Goal: Task Accomplishment & Management: Use online tool/utility

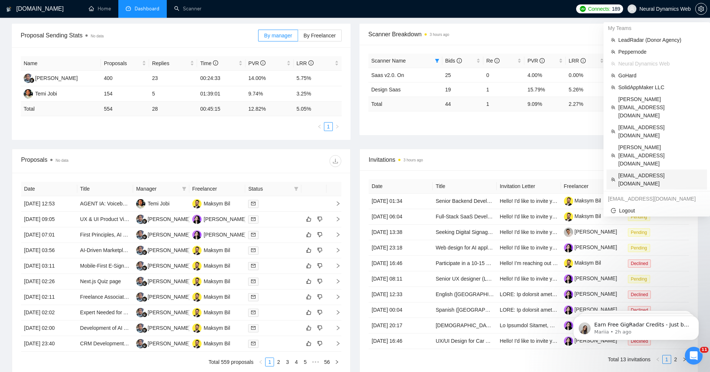
click at [671, 171] on span "[EMAIL_ADDRESS][DOMAIN_NAME]" at bounding box center [661, 179] width 84 height 16
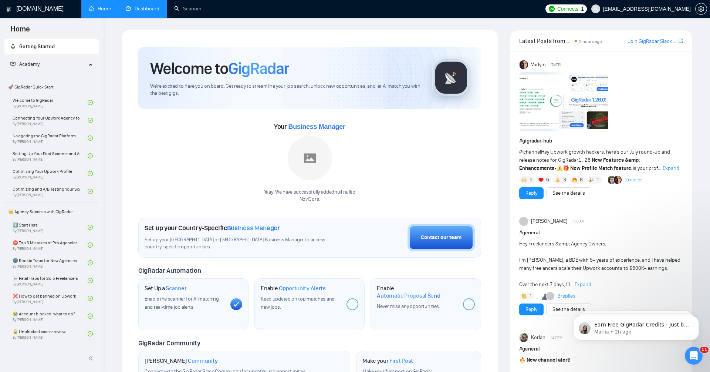
click at [154, 9] on link "Dashboard" at bounding box center [143, 9] width 34 height 6
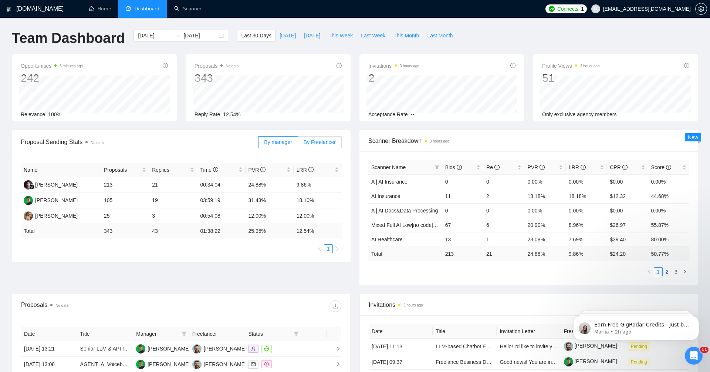
click at [315, 146] on label "By Freelancer" at bounding box center [320, 142] width 44 height 12
click at [298, 144] on input "By Freelancer" at bounding box center [298, 144] width 0 height 0
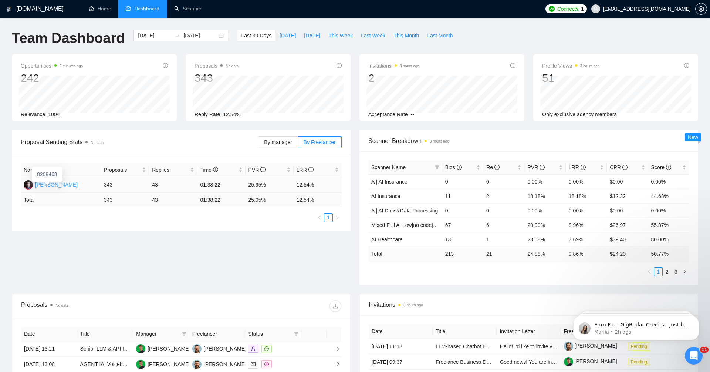
click at [67, 186] on div "[PERSON_NAME]" at bounding box center [56, 185] width 43 height 8
click at [168, 38] on div "[DATE] [DATE]" at bounding box center [181, 36] width 95 height 12
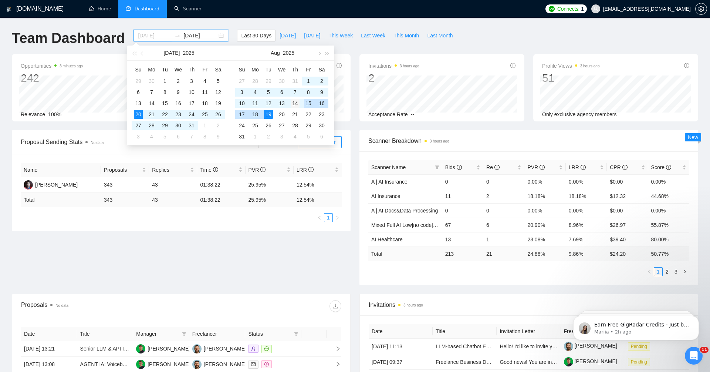
type input "[DATE]"
click at [298, 101] on div "14" at bounding box center [295, 103] width 9 height 9
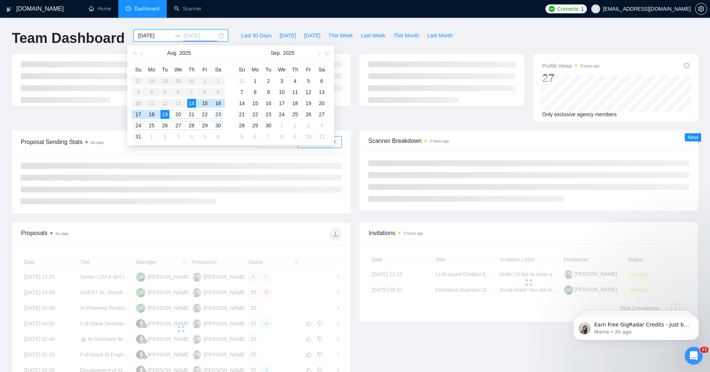
type input "[DATE]"
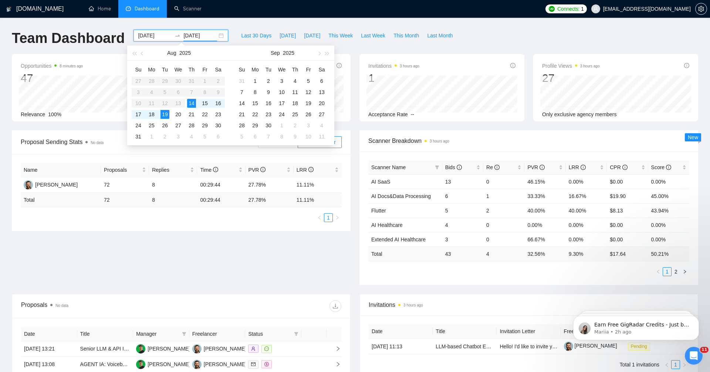
click at [265, 244] on div "Proposal Sending Stats No data By manager By Freelancer Name Proposals Replies …" at bounding box center [355, 212] width 696 height 164
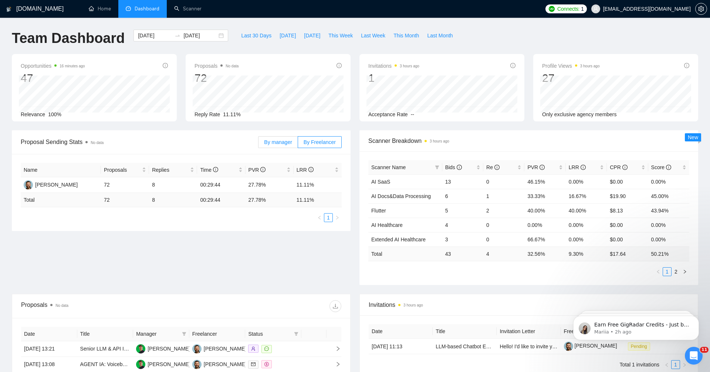
click at [277, 141] on span "By manager" at bounding box center [278, 142] width 28 height 6
click at [259, 144] on input "By manager" at bounding box center [259, 144] width 0 height 0
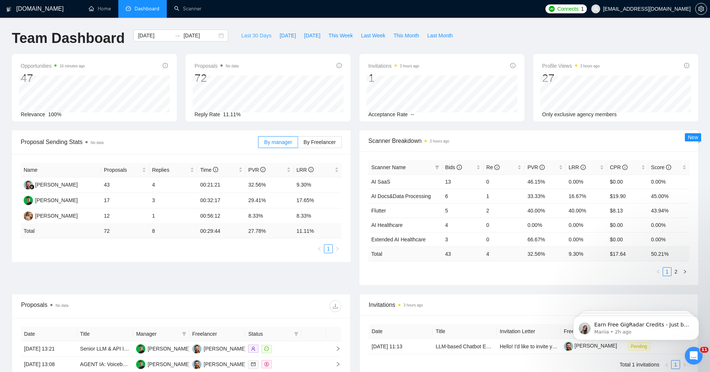
click at [253, 38] on span "Last 30 Days" at bounding box center [256, 35] width 30 height 8
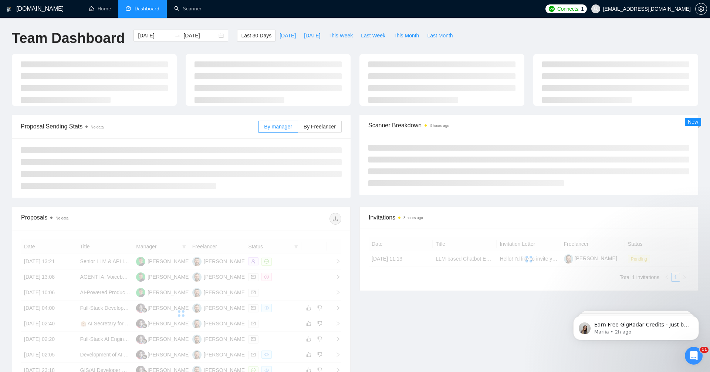
type input "[DATE]"
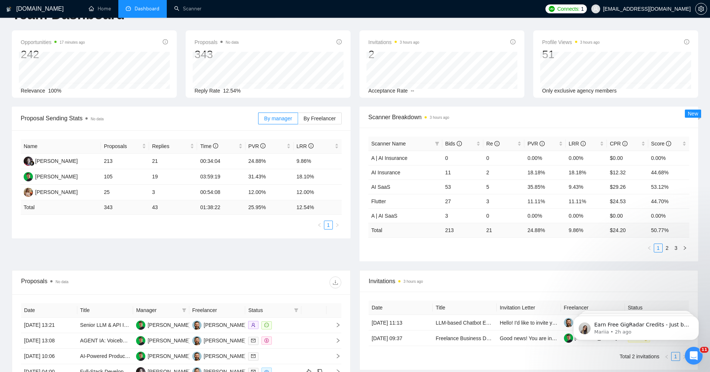
scroll to position [25, 0]
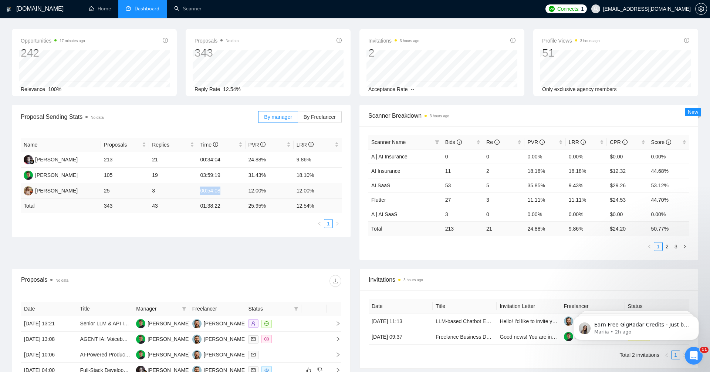
drag, startPoint x: 199, startPoint y: 188, endPoint x: 228, endPoint y: 189, distance: 29.6
click at [229, 189] on td "00:54:08" at bounding box center [221, 191] width 48 height 16
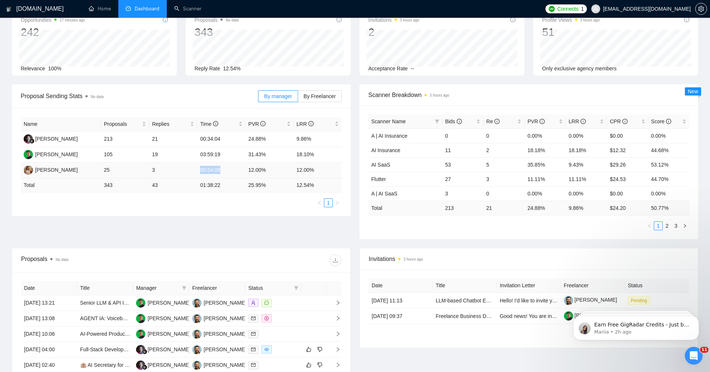
scroll to position [57, 0]
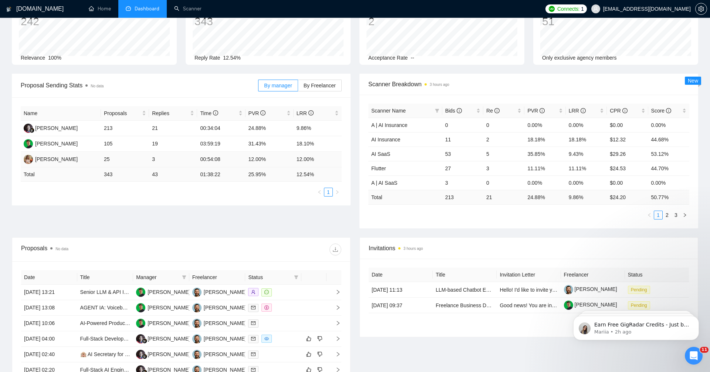
click at [263, 160] on td "12.00%" at bounding box center [270, 160] width 48 height 16
click at [261, 209] on div "Proposal Sending Stats No data By manager By Freelancer Name Proposals Replies …" at bounding box center [355, 156] width 696 height 164
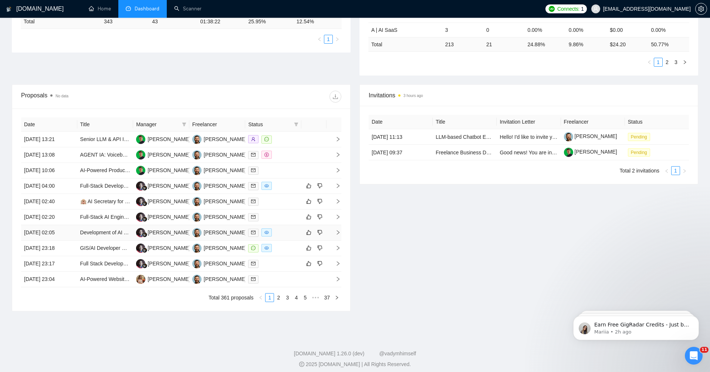
scroll to position [212, 0]
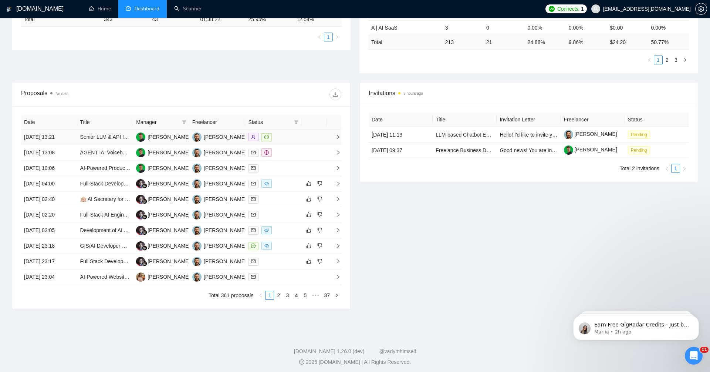
click at [70, 135] on td "[DATE] 13:21" at bounding box center [49, 137] width 56 height 16
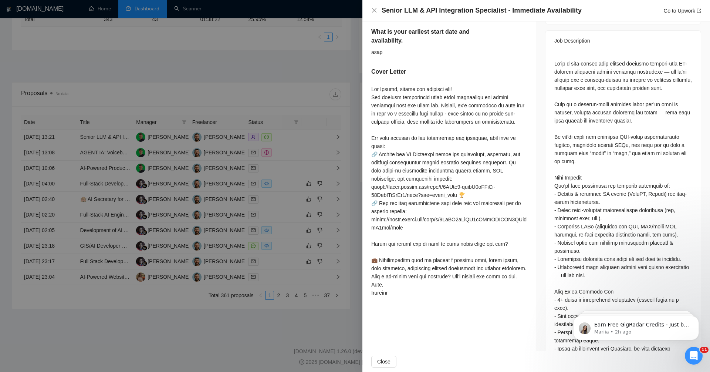
scroll to position [331, 0]
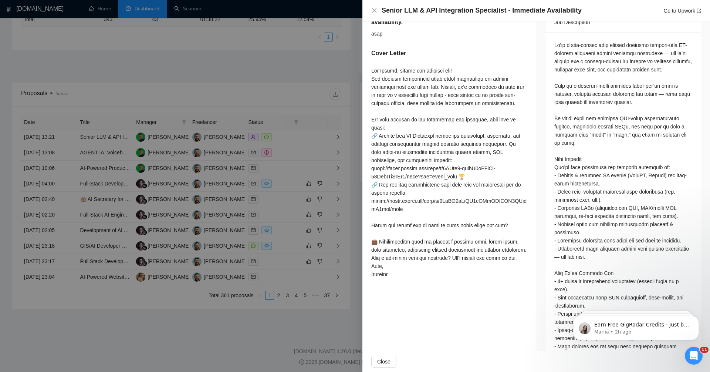
drag, startPoint x: 371, startPoint y: 94, endPoint x: 495, endPoint y: 88, distance: 124.1
click at [495, 88] on div "Send us a short intro highlighting your LLM/API experience. Explore our 𝝖𝝞 𝗦𝝾𝗹𝘂…" at bounding box center [450, 62] width 174 height 456
click at [159, 323] on div at bounding box center [355, 186] width 710 height 372
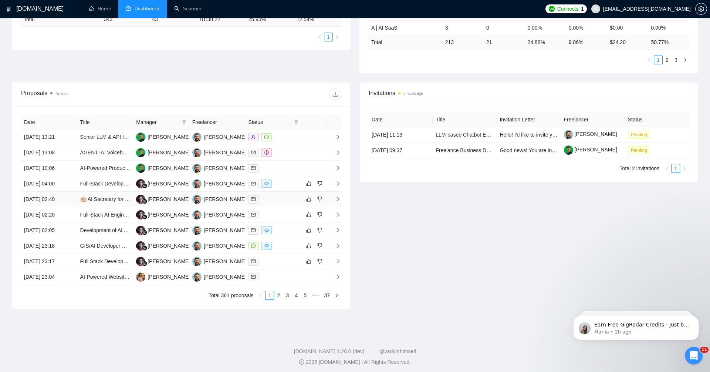
click at [284, 202] on td at bounding box center [273, 200] width 56 height 16
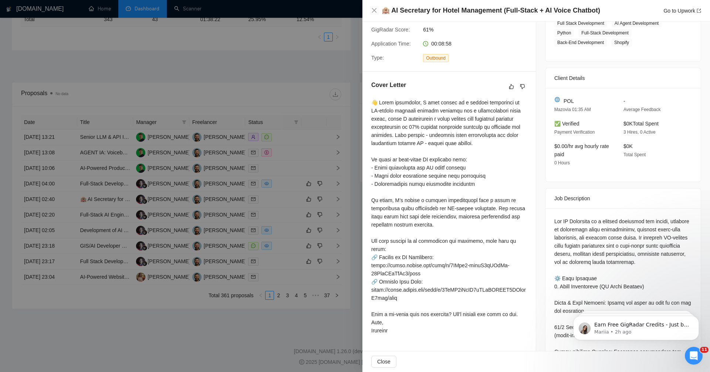
scroll to position [141, 0]
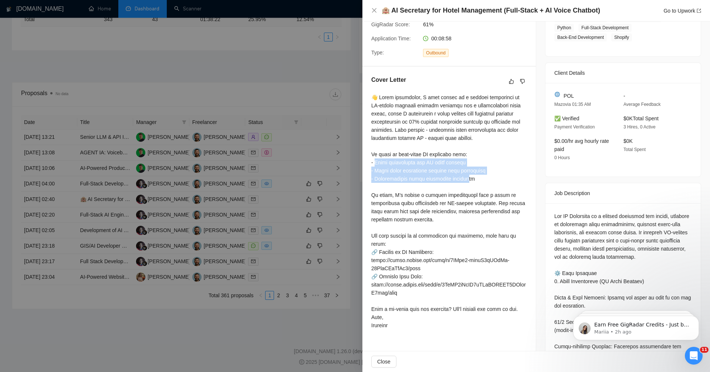
drag, startPoint x: 377, startPoint y: 168, endPoint x: 479, endPoint y: 186, distance: 104.4
click at [479, 186] on div at bounding box center [449, 211] width 156 height 236
click at [479, 224] on div at bounding box center [449, 211] width 156 height 236
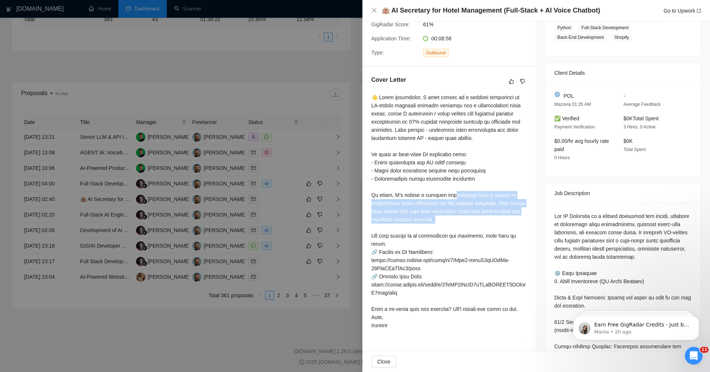
drag, startPoint x: 449, startPoint y: 203, endPoint x: 461, endPoint y: 235, distance: 33.9
click at [461, 235] on div at bounding box center [449, 211] width 156 height 236
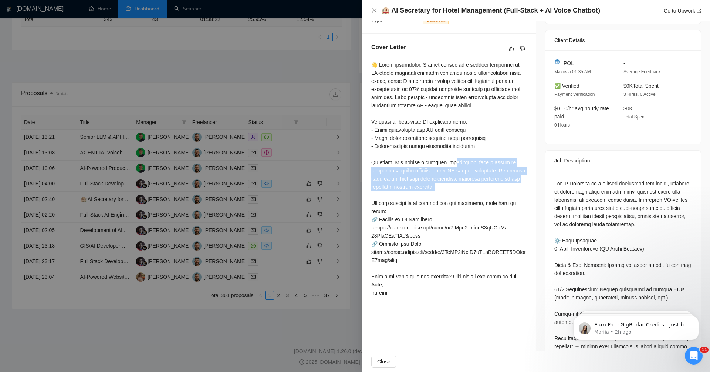
scroll to position [211, 0]
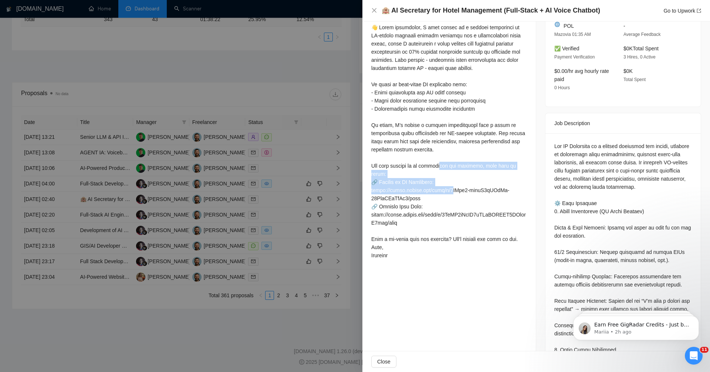
drag, startPoint x: 446, startPoint y: 176, endPoint x: 446, endPoint y: 200, distance: 24.4
click at [446, 201] on div at bounding box center [449, 141] width 156 height 236
click at [455, 262] on div at bounding box center [449, 142] width 156 height 239
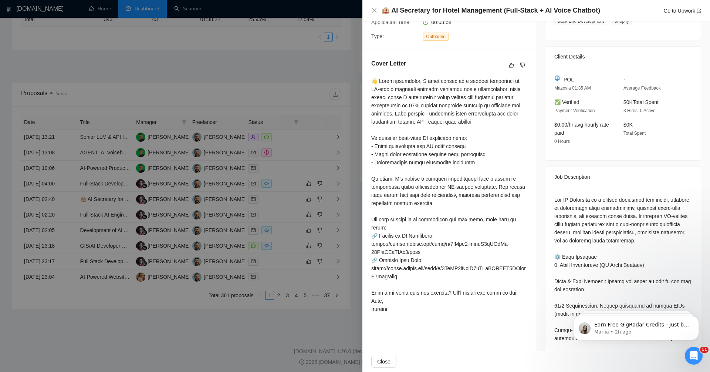
scroll to position [123, 0]
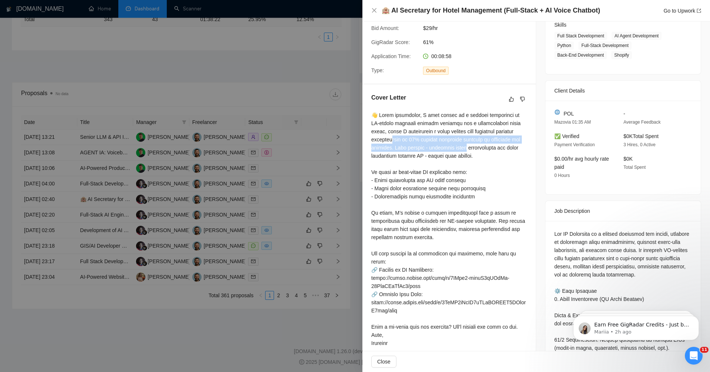
drag, startPoint x: 414, startPoint y: 138, endPoint x: 503, endPoint y: 148, distance: 90.1
click at [503, 148] on div at bounding box center [449, 229] width 156 height 236
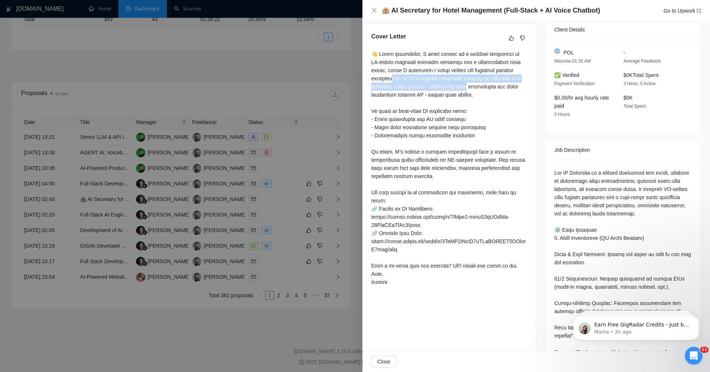
scroll to position [203, 0]
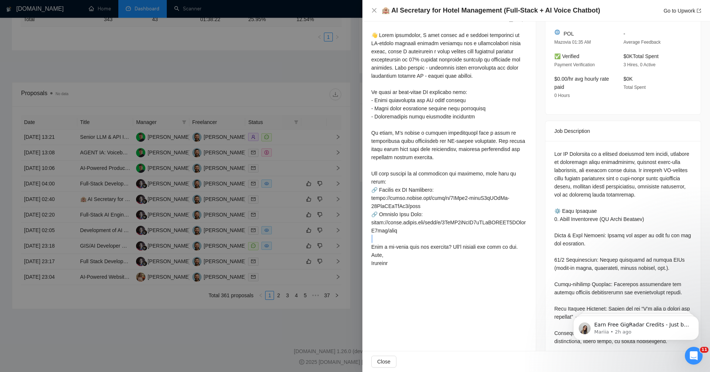
drag, startPoint x: 370, startPoint y: 253, endPoint x: 519, endPoint y: 249, distance: 149.2
click at [519, 249] on div "Cover Letter" at bounding box center [450, 141] width 174 height 275
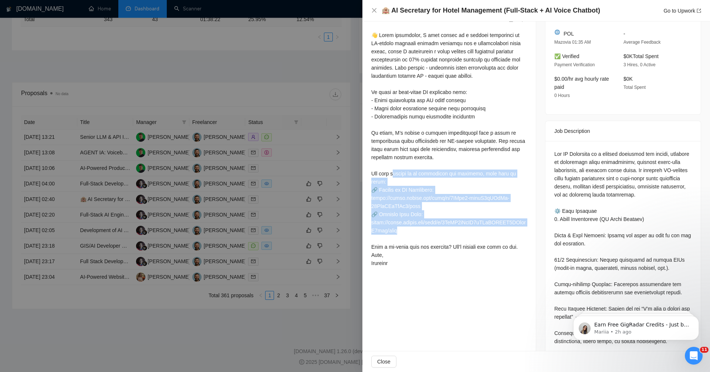
drag, startPoint x: 396, startPoint y: 177, endPoint x: 423, endPoint y: 233, distance: 62.4
click at [425, 235] on div at bounding box center [449, 149] width 156 height 236
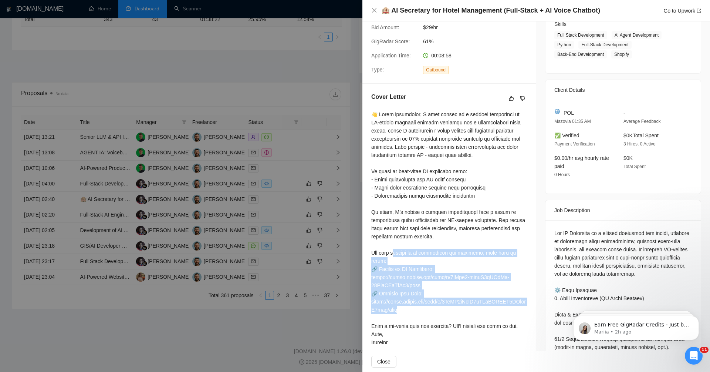
scroll to position [101, 0]
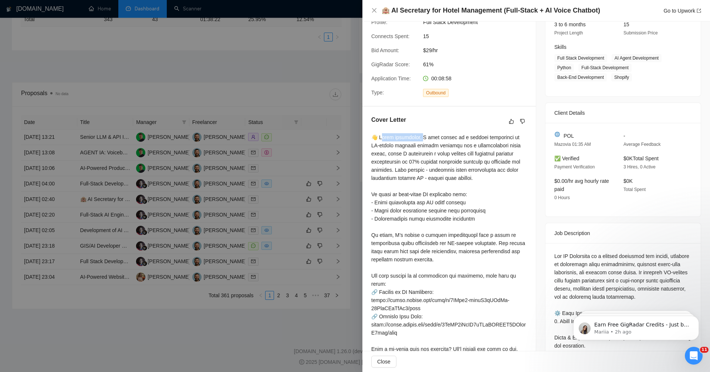
drag, startPoint x: 382, startPoint y: 139, endPoint x: 424, endPoint y: 140, distance: 42.2
click at [424, 140] on div at bounding box center [449, 251] width 156 height 236
click at [144, 309] on div at bounding box center [355, 186] width 710 height 372
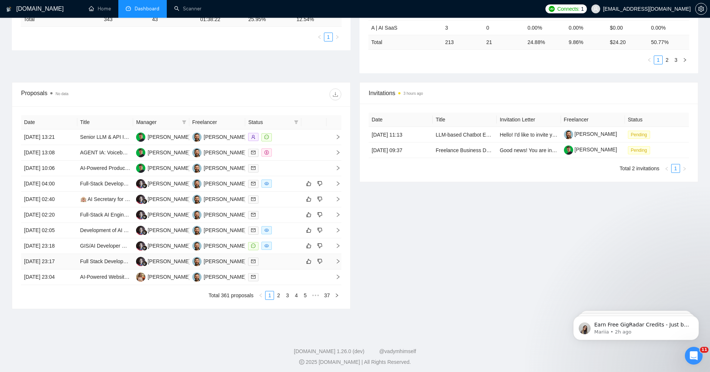
click at [53, 263] on td "[DATE] 23:17" at bounding box center [49, 262] width 56 height 16
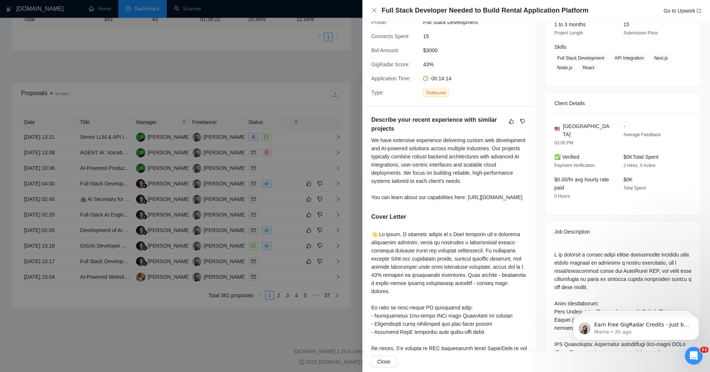
click at [162, 319] on div at bounding box center [355, 186] width 710 height 372
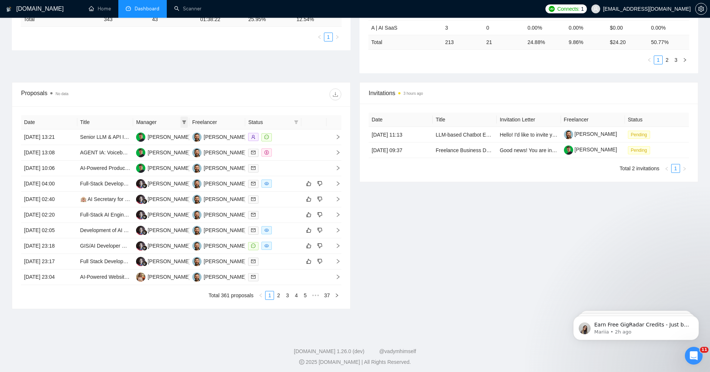
click at [181, 120] on span at bounding box center [184, 122] width 7 height 11
click at [126, 134] on input "checkbox" at bounding box center [125, 135] width 6 height 6
checkbox input "true"
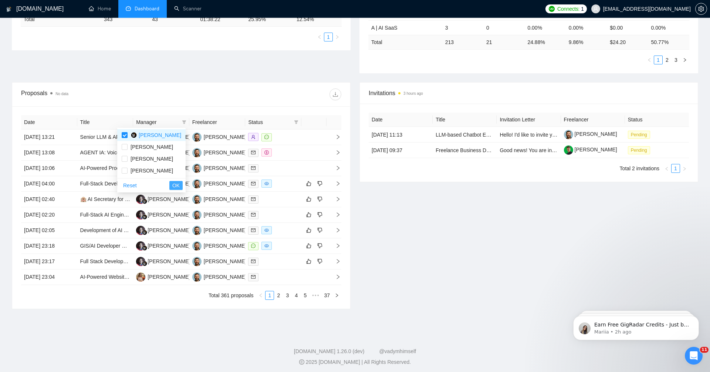
click at [178, 186] on span "OK" at bounding box center [175, 185] width 7 height 8
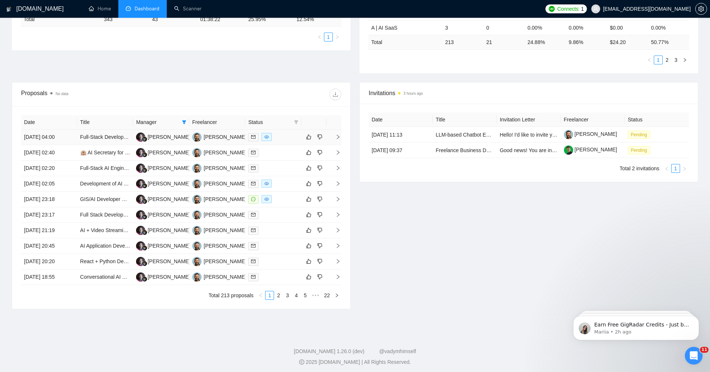
click at [62, 137] on td "[DATE] 04:00" at bounding box center [49, 137] width 56 height 16
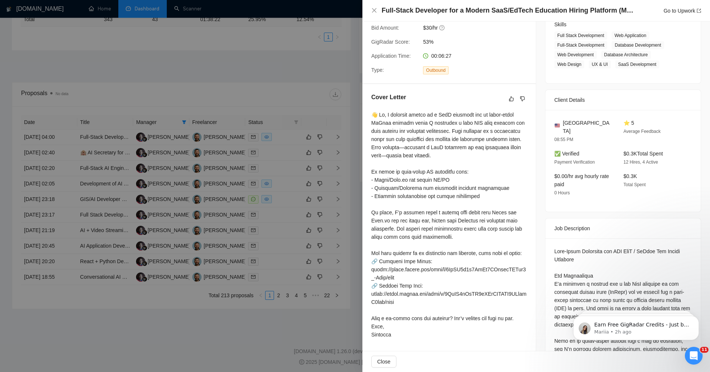
scroll to position [131, 0]
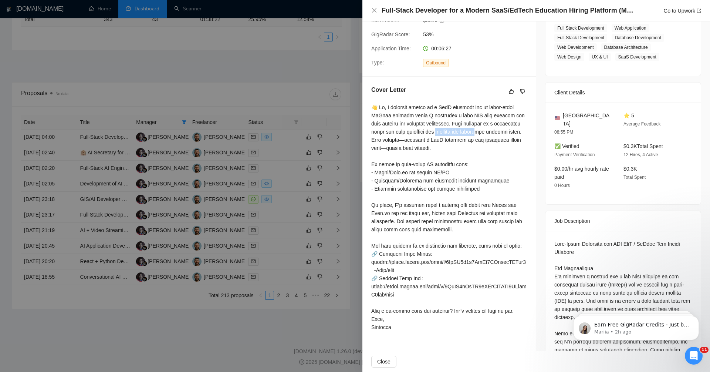
drag, startPoint x: 463, startPoint y: 127, endPoint x: 508, endPoint y: 131, distance: 44.9
click at [508, 131] on div at bounding box center [449, 217] width 156 height 228
click at [502, 124] on div at bounding box center [449, 217] width 156 height 228
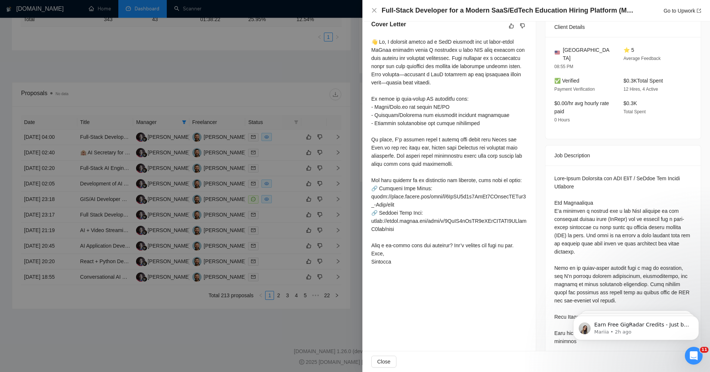
scroll to position [208, 0]
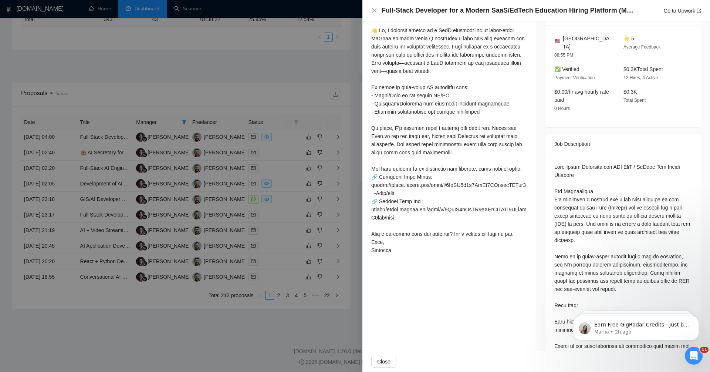
click at [235, 317] on div at bounding box center [355, 186] width 710 height 372
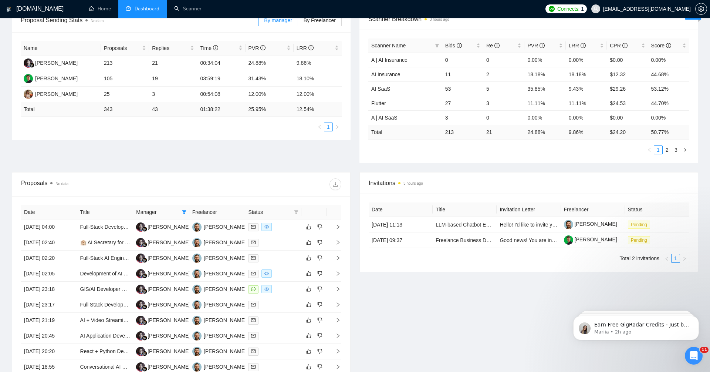
scroll to position [0, 0]
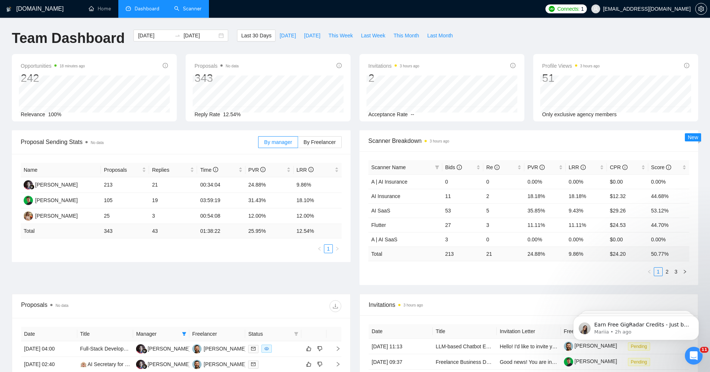
click at [193, 12] on link "Scanner" at bounding box center [187, 9] width 27 height 6
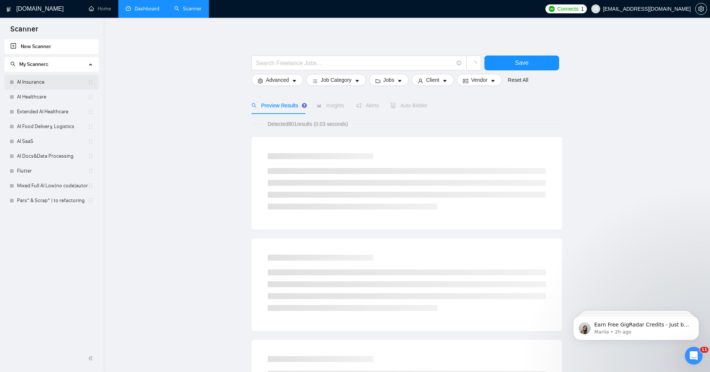
click at [67, 78] on link "AI Insurance" at bounding box center [52, 82] width 71 height 15
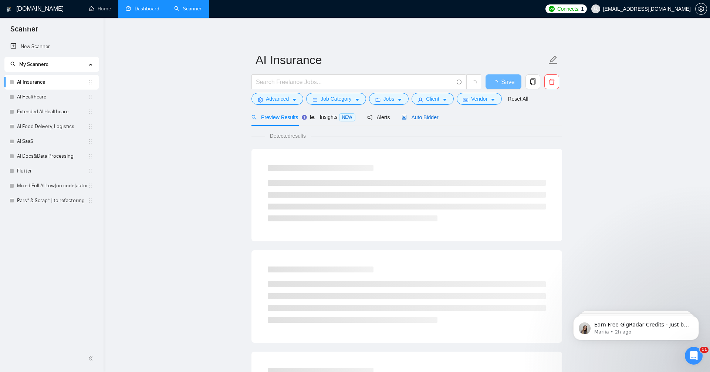
click at [423, 120] on div "Auto Bidder" at bounding box center [420, 117] width 37 height 8
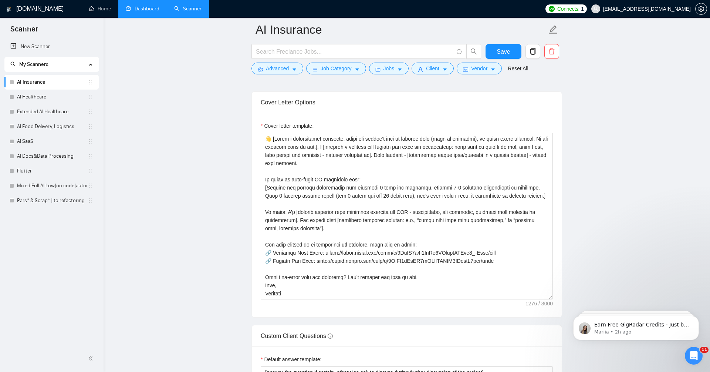
scroll to position [853, 0]
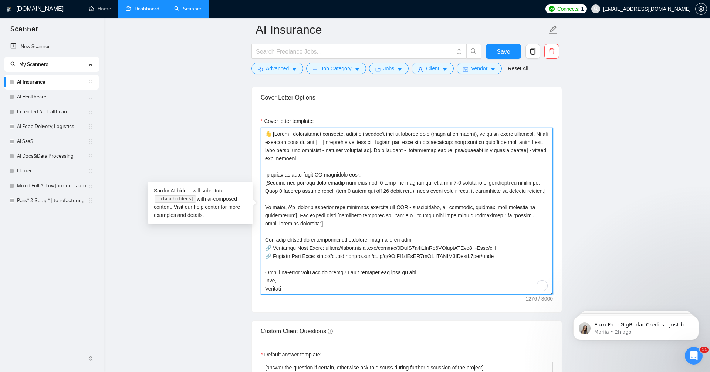
drag, startPoint x: 380, startPoint y: 138, endPoint x: 516, endPoint y: 139, distance: 136.2
click at [516, 139] on textarea "Cover letter template:" at bounding box center [407, 211] width 292 height 166
drag, startPoint x: 300, startPoint y: 149, endPoint x: 359, endPoint y: 149, distance: 59.2
click at [359, 149] on textarea "Cover letter template:" at bounding box center [407, 211] width 292 height 166
click at [337, 193] on textarea "Cover letter template:" at bounding box center [407, 211] width 292 height 166
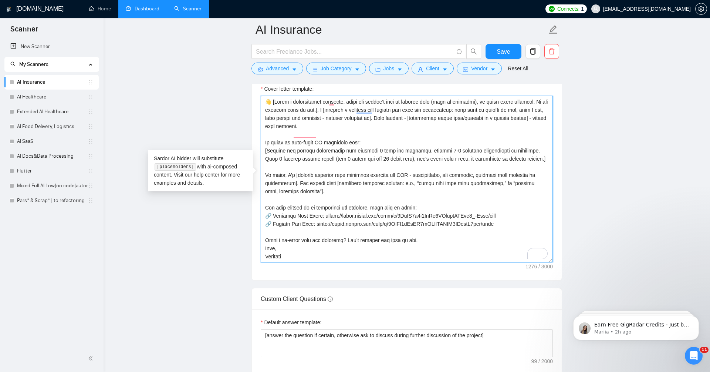
scroll to position [890, 0]
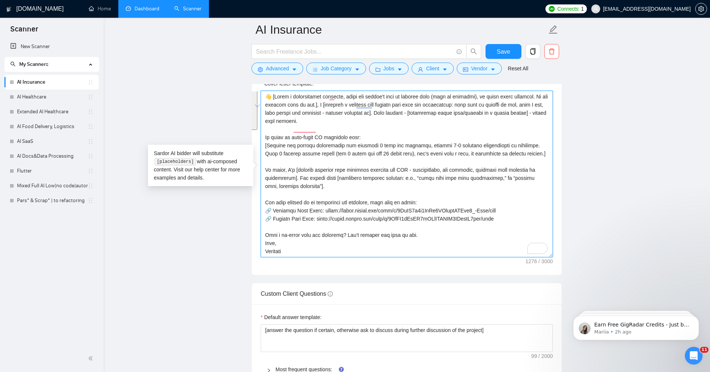
drag, startPoint x: 531, startPoint y: 215, endPoint x: 517, endPoint y: 191, distance: 27.5
click at [517, 191] on textarea "Cover letter template:" at bounding box center [407, 174] width 292 height 166
drag, startPoint x: 521, startPoint y: 214, endPoint x: 521, endPoint y: 207, distance: 7.0
click at [521, 208] on textarea "Cover letter template:" at bounding box center [407, 174] width 292 height 166
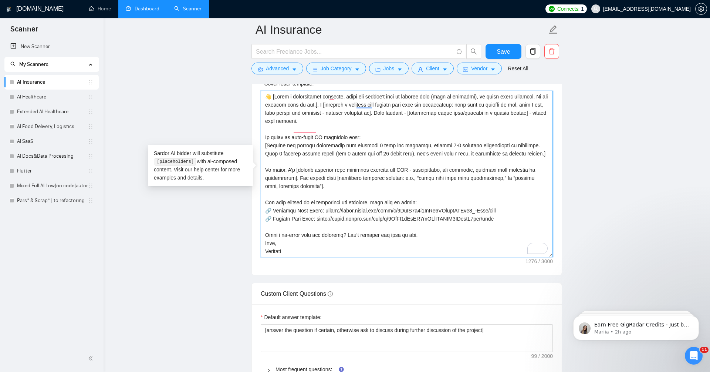
click at [521, 206] on textarea "Cover letter template:" at bounding box center [407, 174] width 292 height 166
click at [498, 184] on textarea "Cover letter template:" at bounding box center [407, 174] width 292 height 166
click at [356, 230] on textarea "Cover letter template:" at bounding box center [407, 174] width 292 height 166
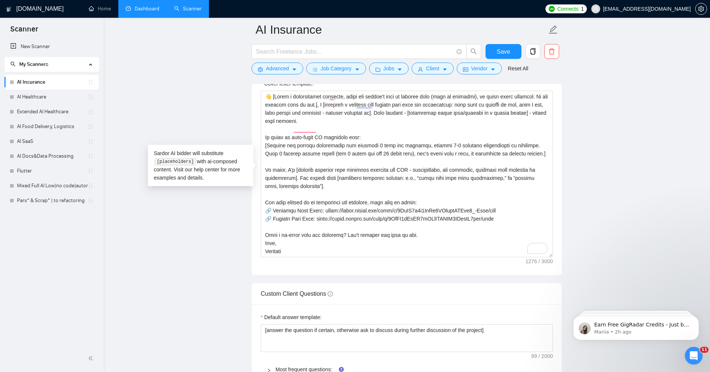
click at [207, 255] on main "AI Insurance Save Advanced Job Category Jobs Client Vendor Reset All Preview Re…" at bounding box center [406, 223] width 583 height 2169
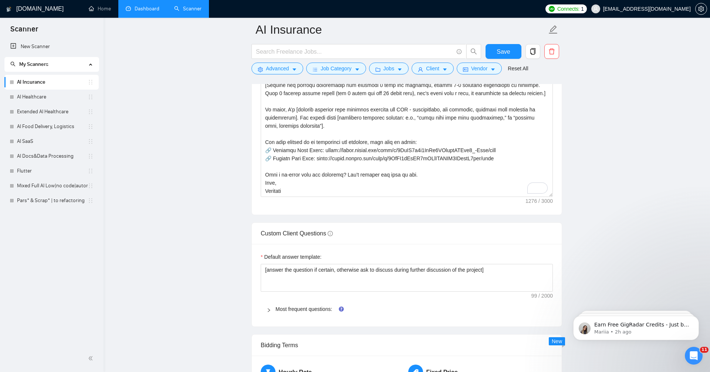
scroll to position [947, 0]
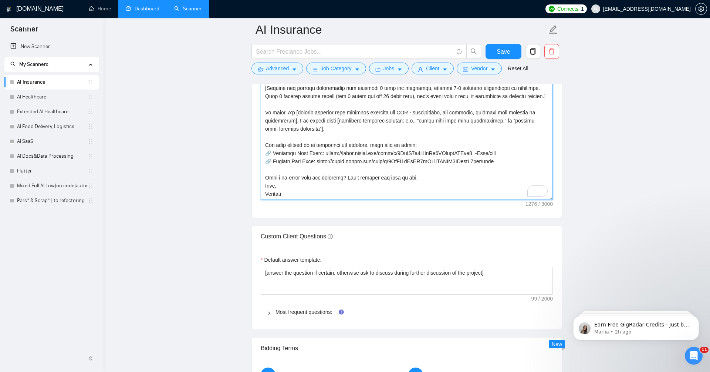
click at [430, 156] on textarea "Cover letter template:" at bounding box center [407, 116] width 292 height 166
click at [425, 124] on textarea "Cover letter template:" at bounding box center [407, 116] width 292 height 166
click at [425, 142] on textarea "Cover letter template:" at bounding box center [407, 116] width 292 height 166
click at [349, 164] on textarea "Cover letter template:" at bounding box center [407, 116] width 292 height 166
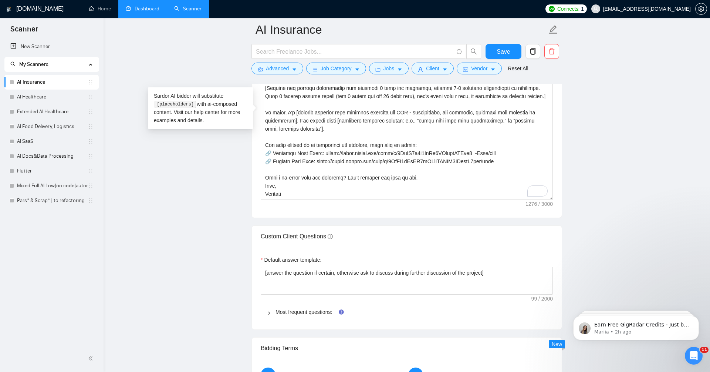
click at [176, 205] on main "AI Insurance Save Advanced Job Category Jobs Client Vendor Reset All Preview Re…" at bounding box center [406, 166] width 583 height 2169
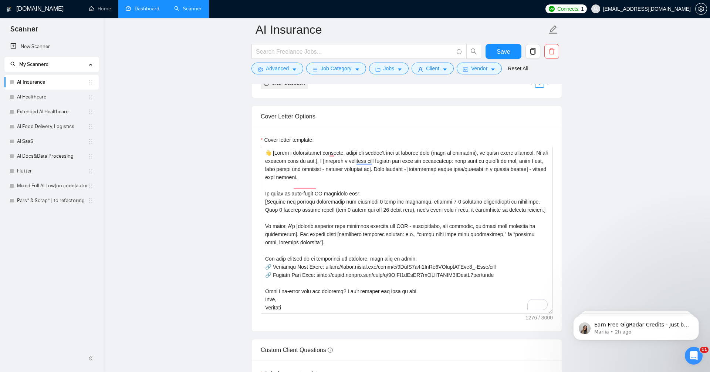
scroll to position [776, 0]
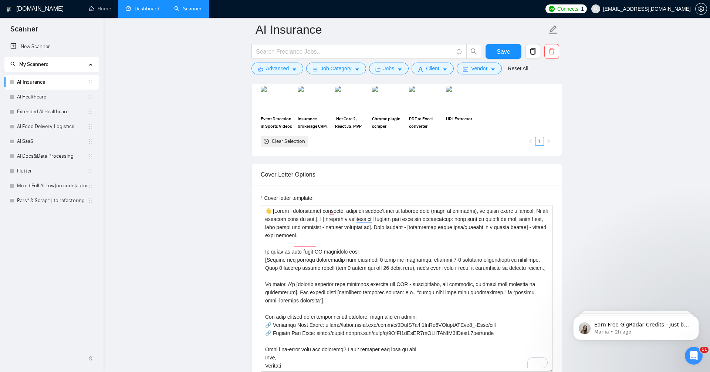
click at [128, 9] on link "Dashboard" at bounding box center [143, 9] width 34 height 6
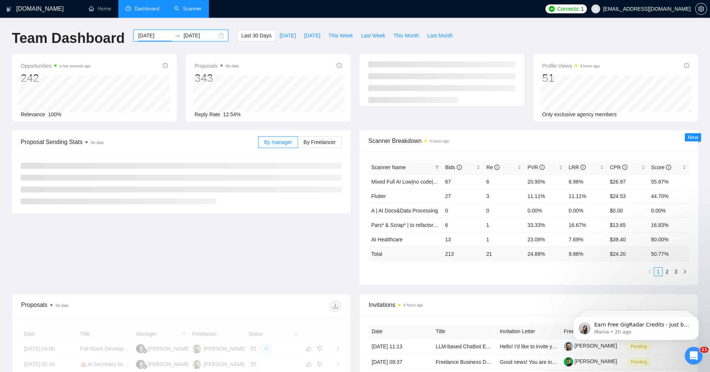
click at [147, 35] on input "[DATE]" at bounding box center [155, 35] width 34 height 8
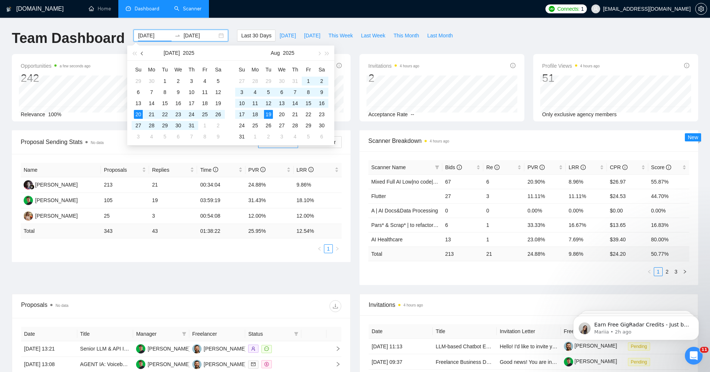
click at [143, 54] on span "button" at bounding box center [143, 53] width 4 height 4
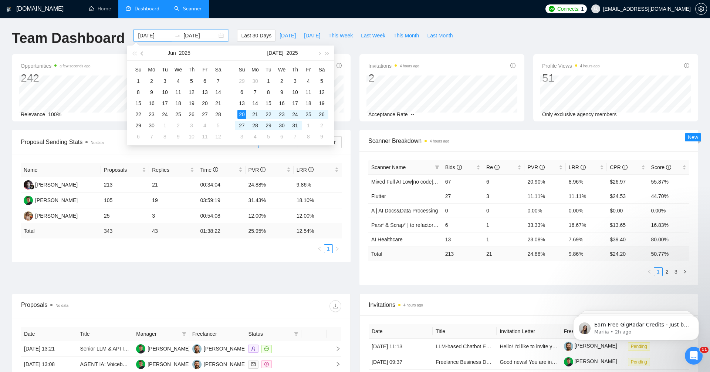
click at [143, 54] on span "button" at bounding box center [143, 53] width 4 height 4
